Goal: Navigation & Orientation: Find specific page/section

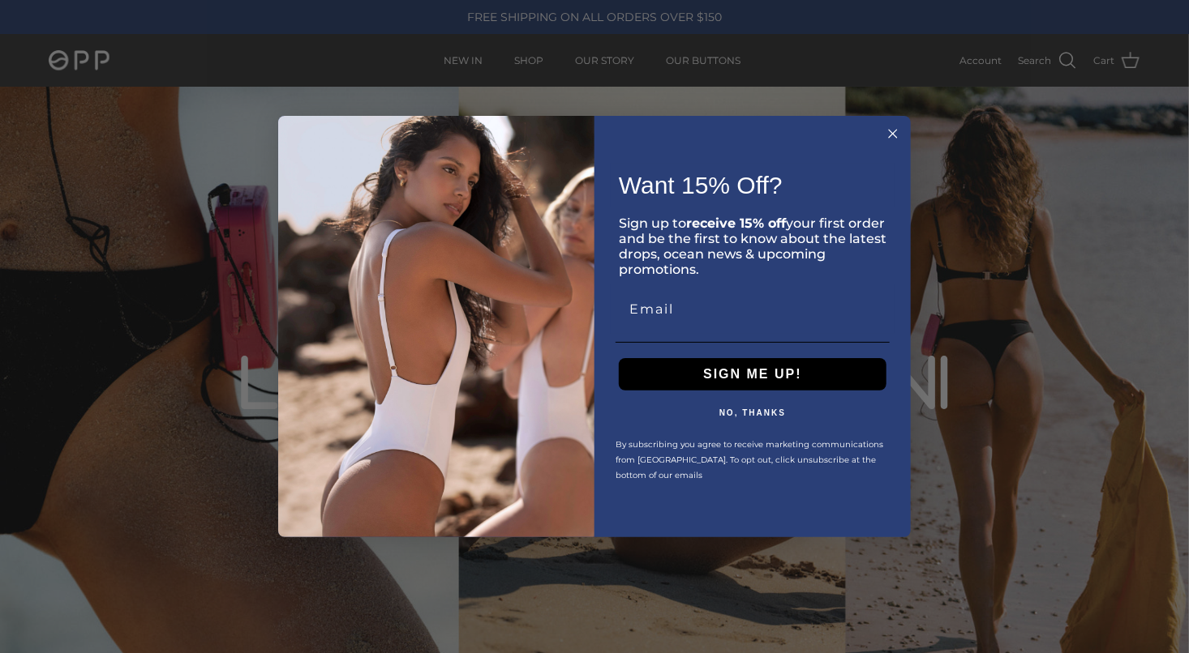
click at [897, 134] on circle "Close dialog" at bounding box center [893, 134] width 19 height 19
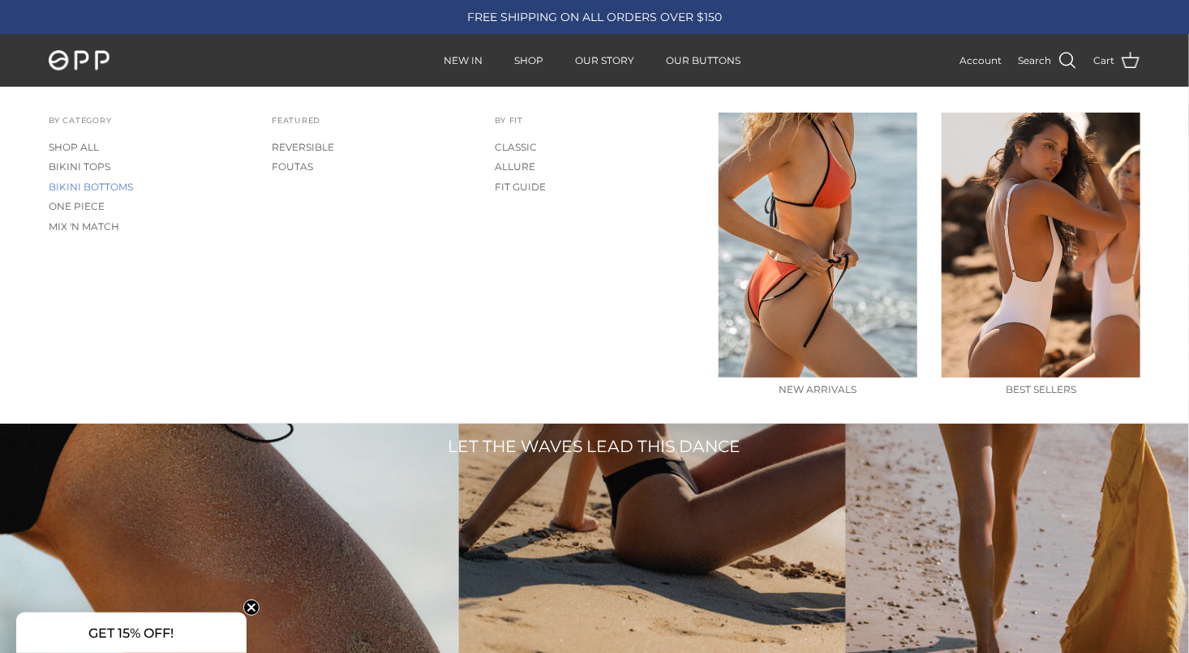
click at [111, 187] on link "BIKINI BOTTOMS" at bounding box center [148, 187] width 199 height 19
